Goal: Transaction & Acquisition: Purchase product/service

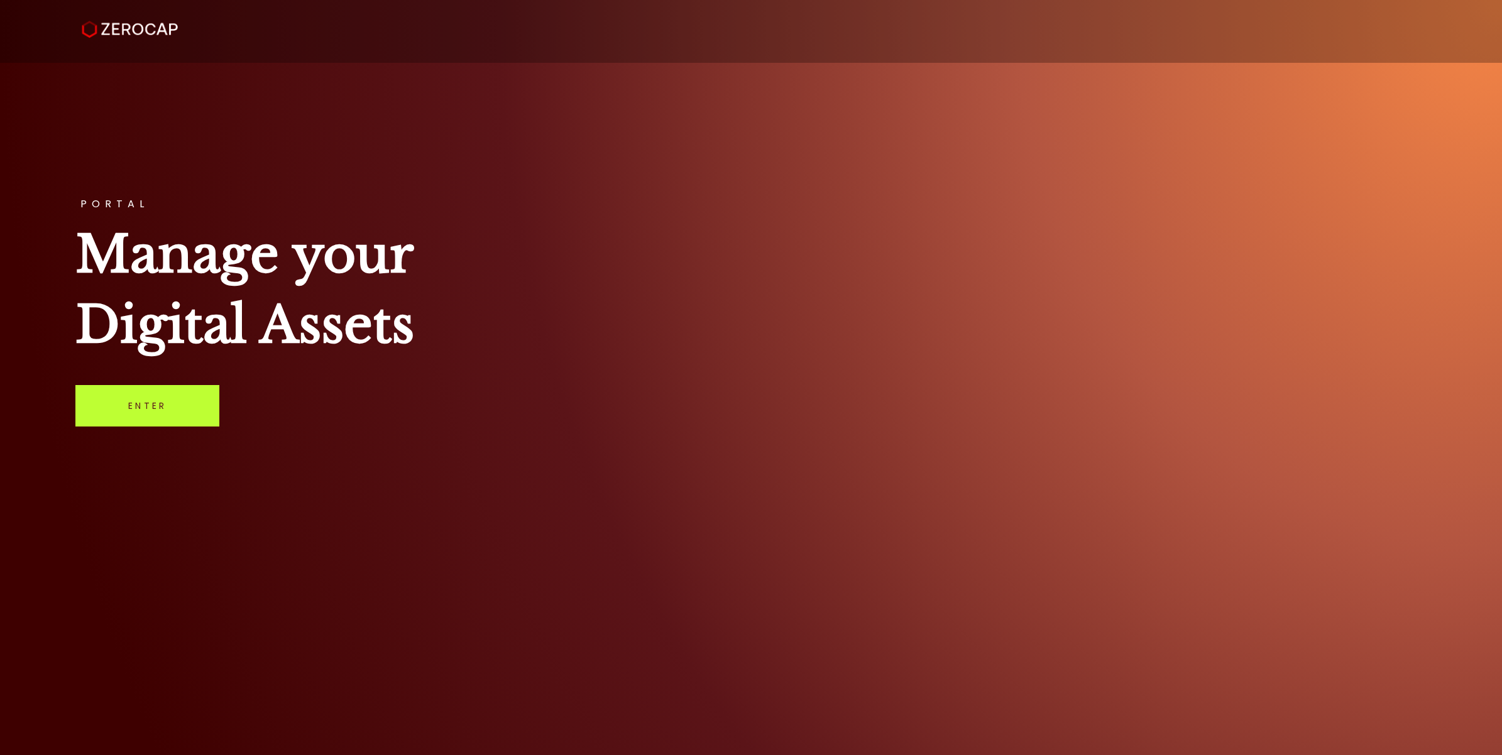
drag, startPoint x: 198, startPoint y: 393, endPoint x: 340, endPoint y: 391, distance: 142.0
click at [198, 393] on link "Enter" at bounding box center [147, 405] width 144 height 41
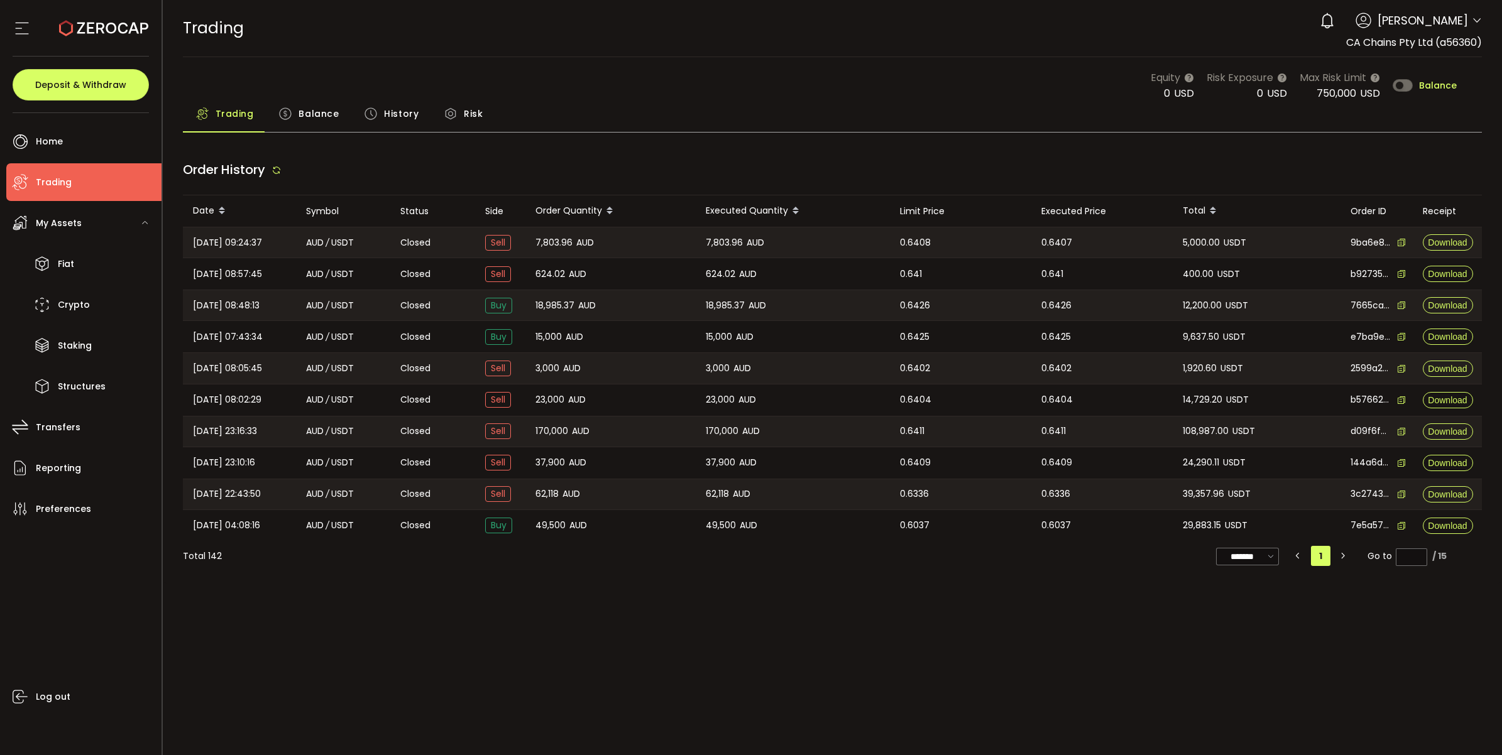
type input "***"
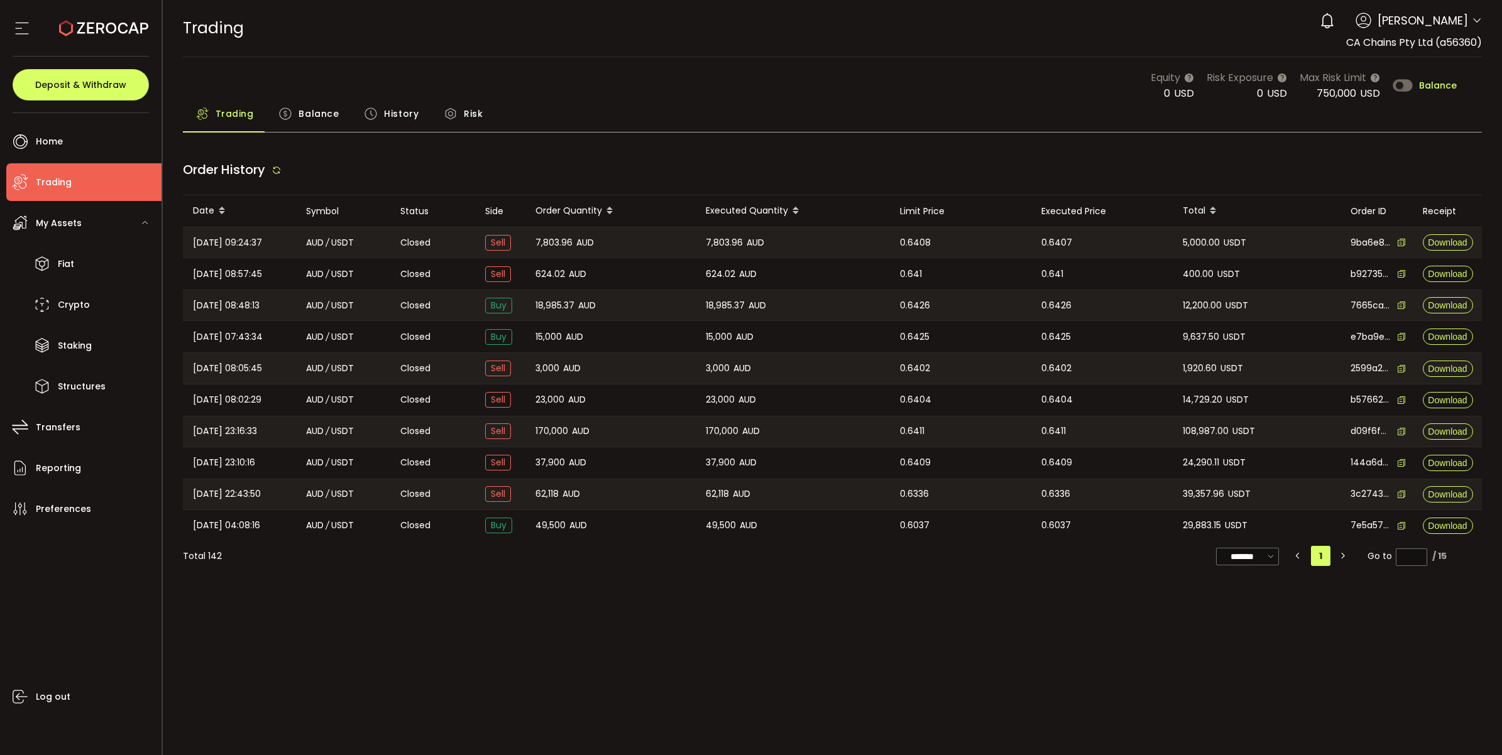
type input "***"
